Goal: Task Accomplishment & Management: Manage account settings

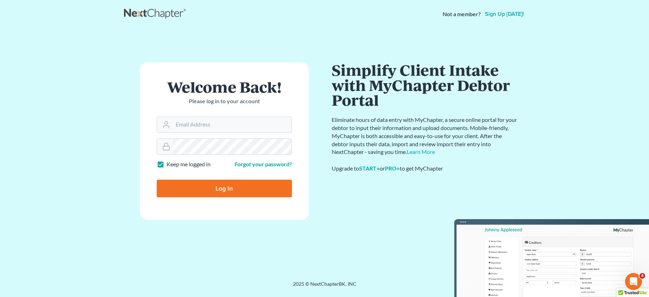
type input "[PERSON_NAME][EMAIL_ADDRESS][DOMAIN_NAME]"
click at [229, 191] on input "Log In" at bounding box center [224, 189] width 135 height 18
type input "Thinking..."
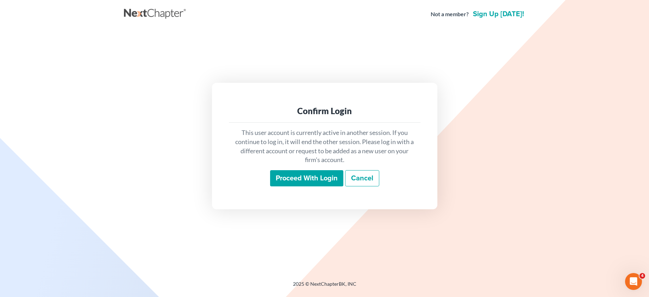
click at [310, 181] on input "Proceed with login" at bounding box center [306, 178] width 73 height 16
